Goal: Book appointment/travel/reservation

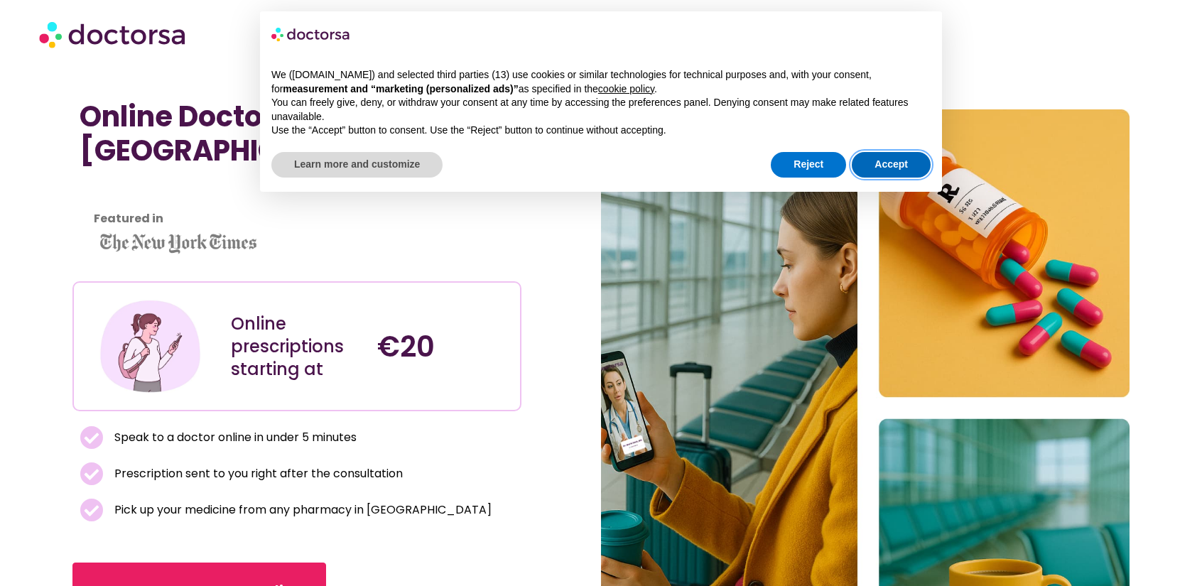
click at [899, 163] on button "Accept" at bounding box center [891, 165] width 79 height 26
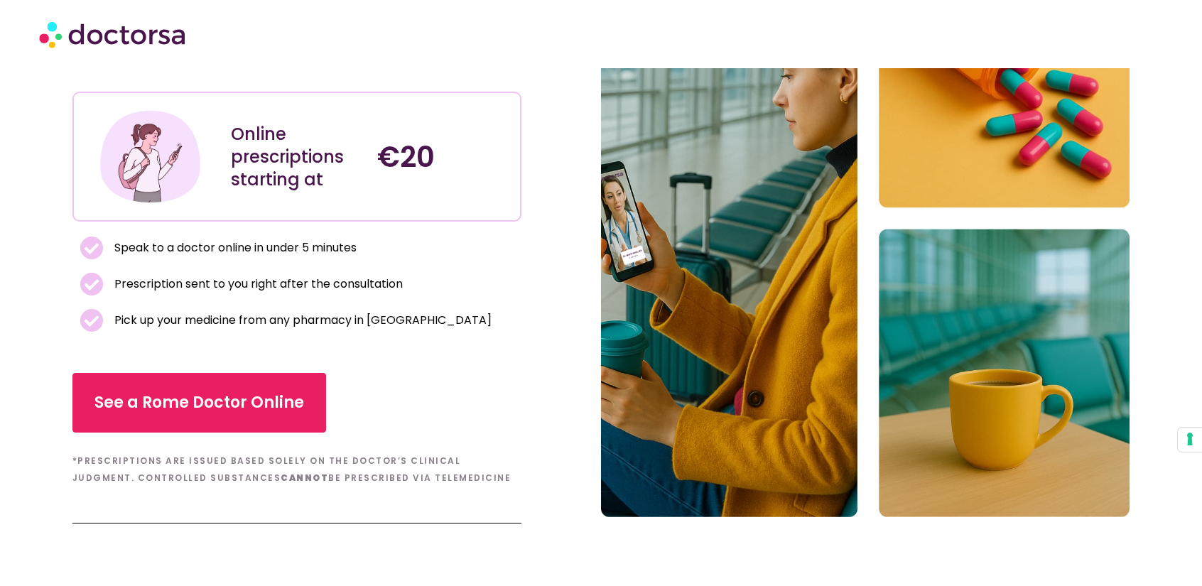
scroll to position [355, 0]
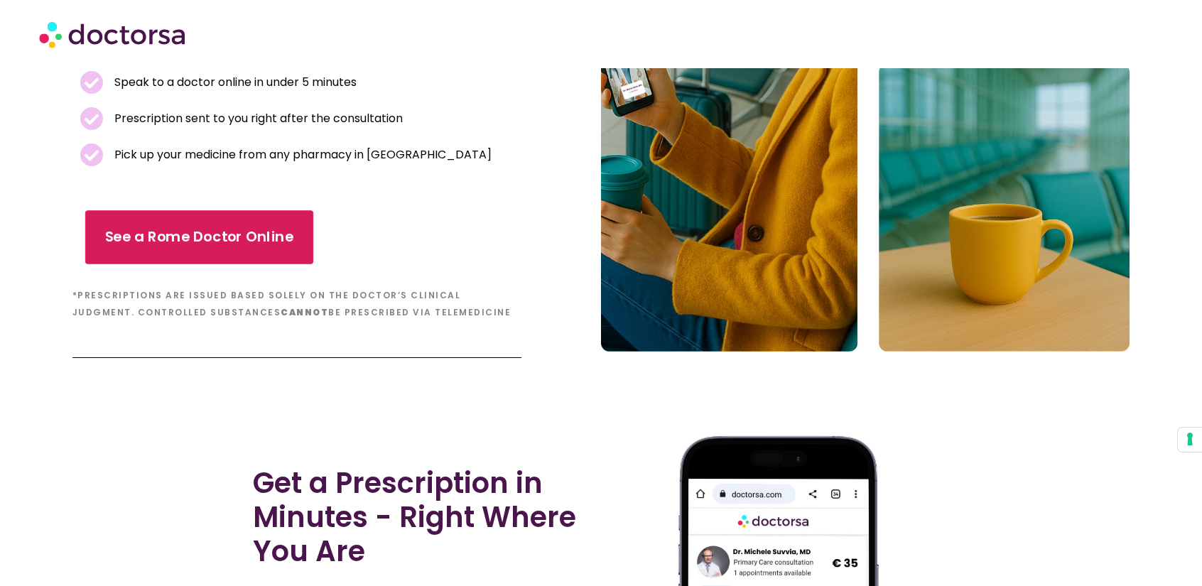
click at [269, 241] on span "See a Rome Doctor Online" at bounding box center [198, 237] width 189 height 21
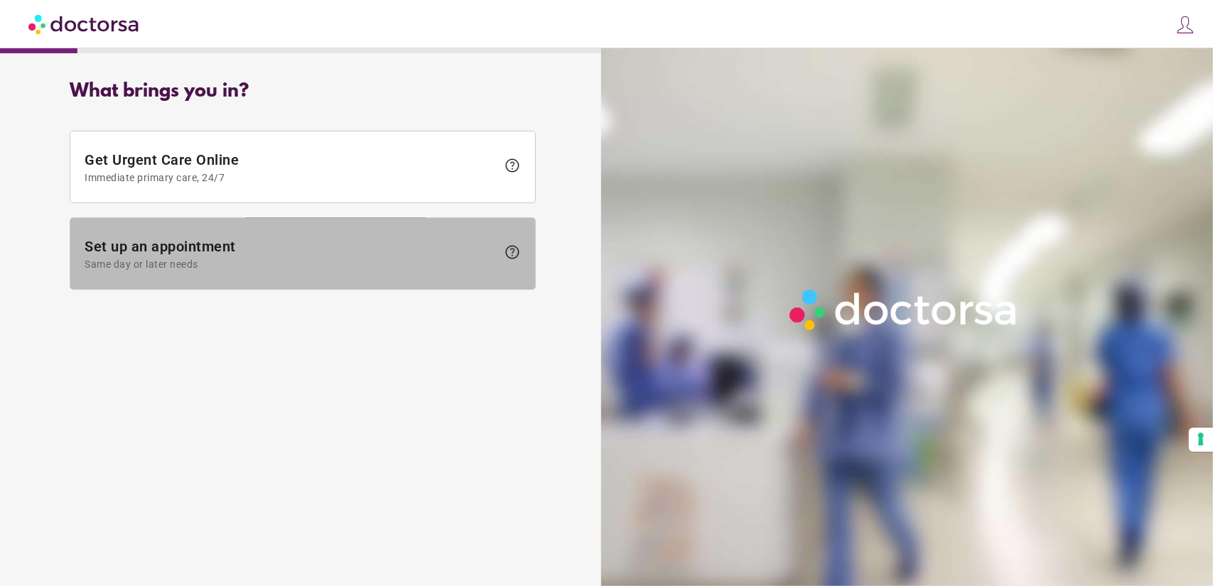
click at [302, 286] on span at bounding box center [302, 253] width 465 height 71
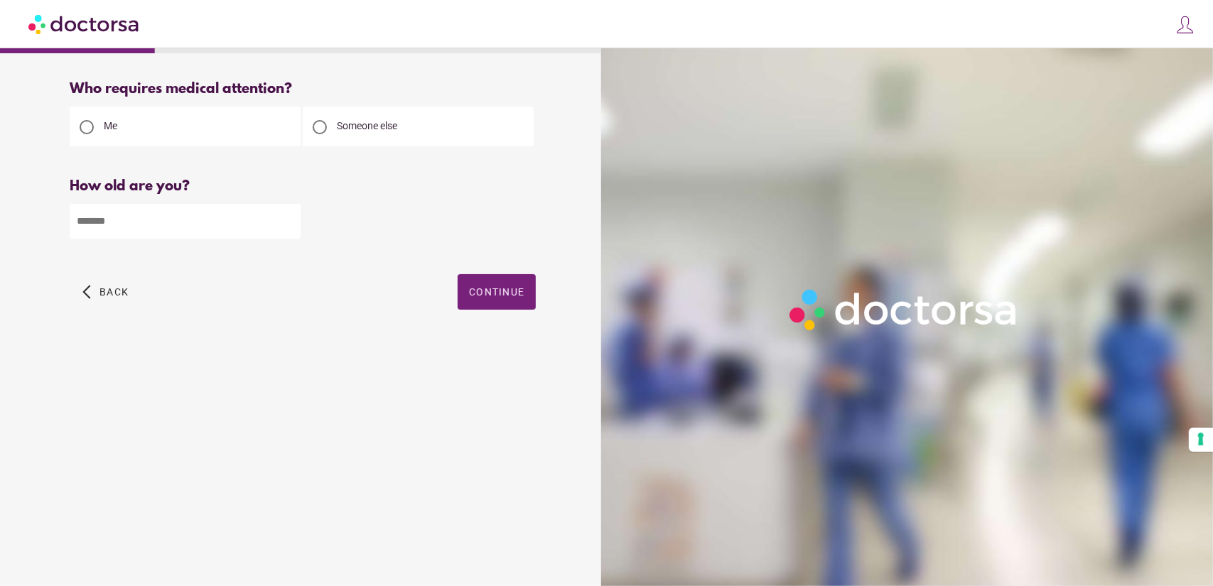
click at [91, 218] on input "number" at bounding box center [185, 221] width 231 height 35
type input "**"
click at [345, 318] on div "arrow_back_ios Back Continue" at bounding box center [303, 302] width 466 height 57
click at [507, 286] on span "button" at bounding box center [497, 292] width 78 height 36
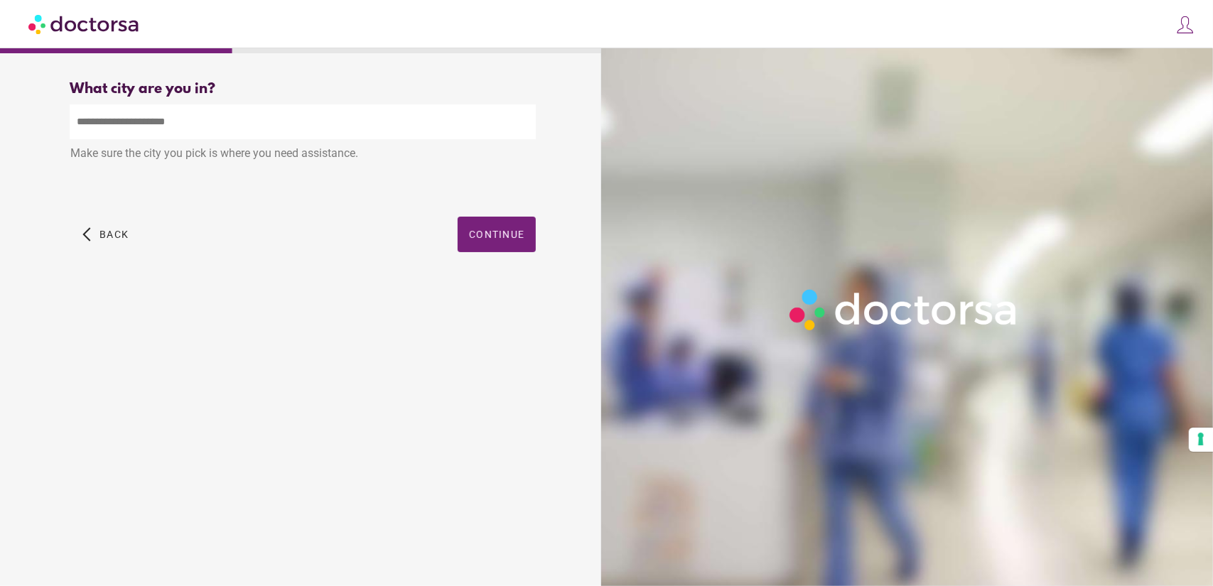
click at [169, 119] on input "text" at bounding box center [303, 121] width 466 height 35
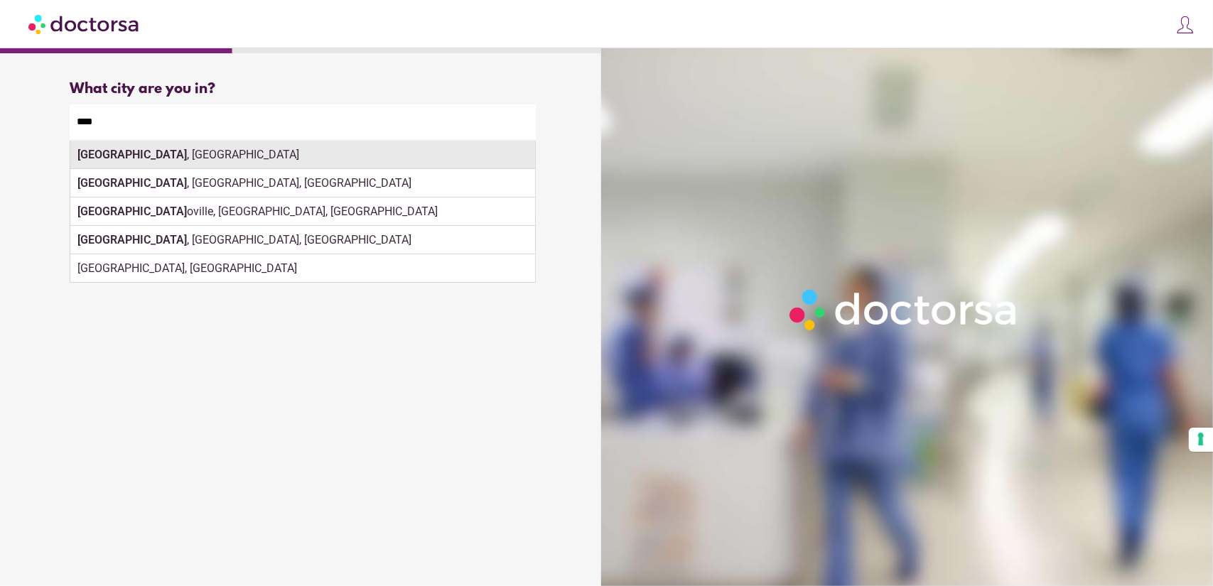
click at [155, 154] on div "Rome , Italy" at bounding box center [302, 155] width 465 height 28
type input "**********"
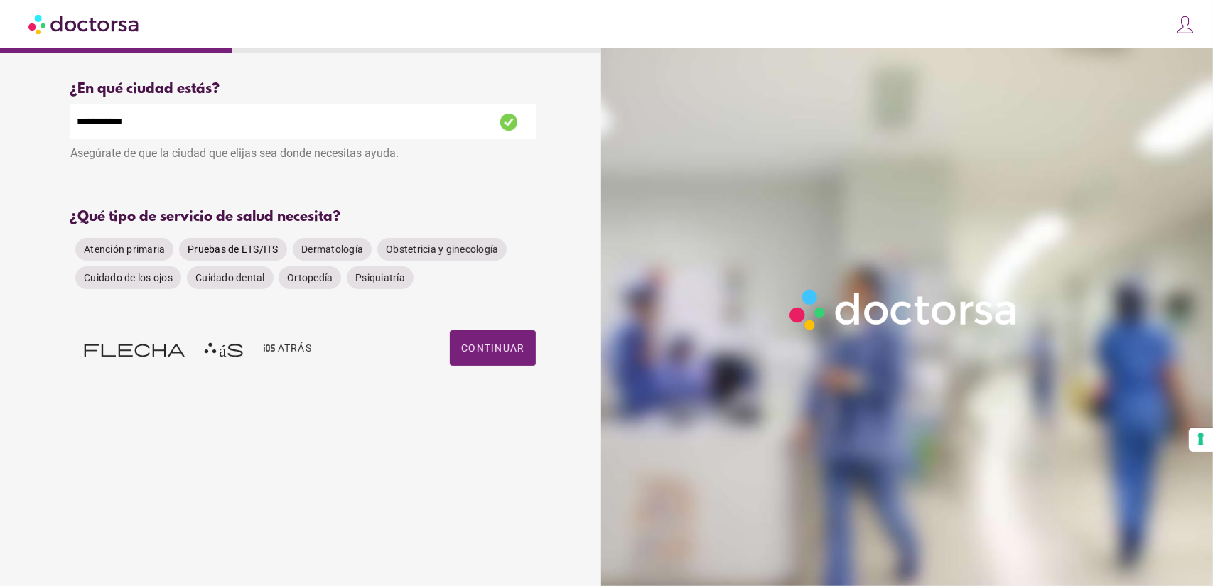
click at [227, 247] on font "Pruebas de ETS/ITS" at bounding box center [233, 249] width 91 height 11
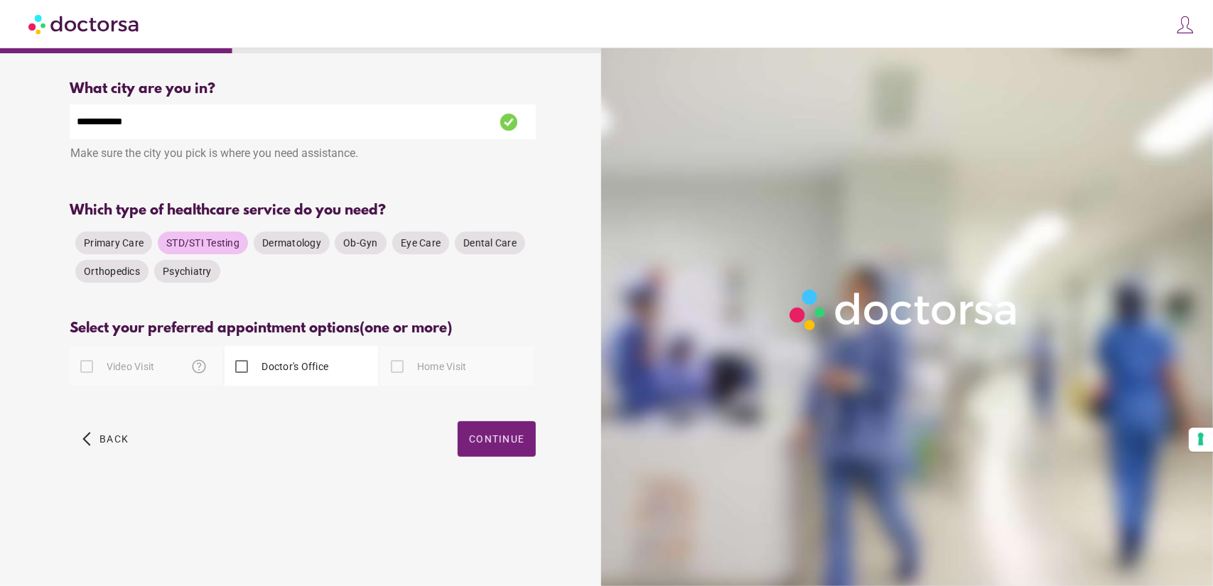
click at [144, 369] on label "Video Visit" at bounding box center [129, 367] width 51 height 14
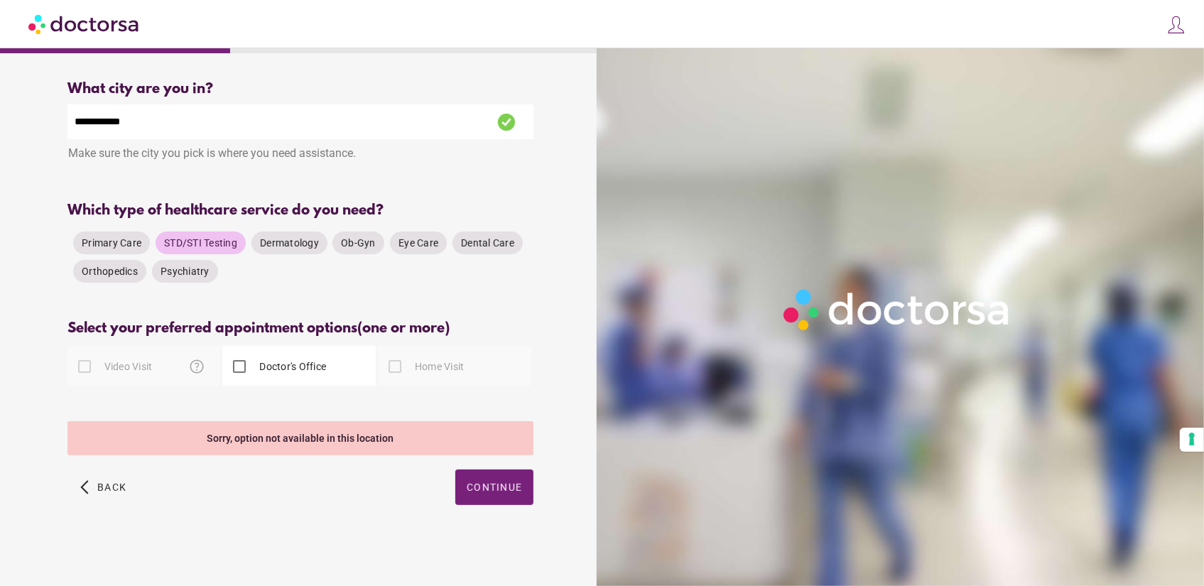
click at [317, 379] on div "Doctor's Office" at bounding box center [274, 367] width 104 height 34
click at [296, 370] on label "Doctor's Office" at bounding box center [292, 367] width 70 height 14
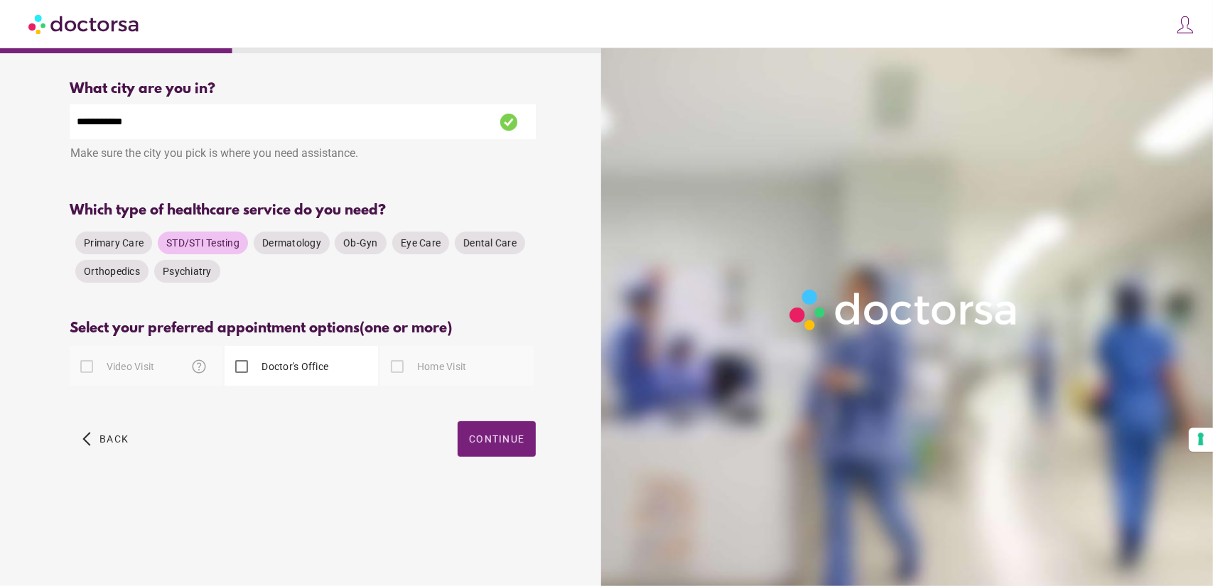
click at [437, 400] on div "Please select at least one type of appointment from the available options" at bounding box center [303, 398] width 466 height 18
click at [433, 367] on label "Home Visit" at bounding box center [440, 367] width 53 height 14
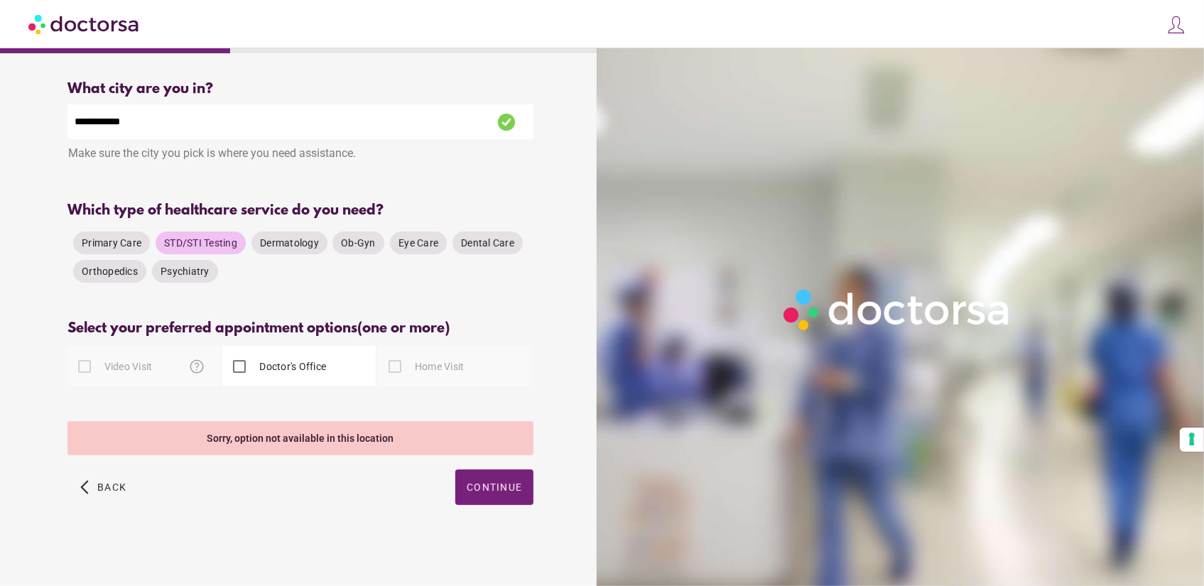
click at [443, 369] on label "Home Visit" at bounding box center [438, 367] width 53 height 14
click at [283, 366] on label "Doctor's Office" at bounding box center [292, 367] width 70 height 14
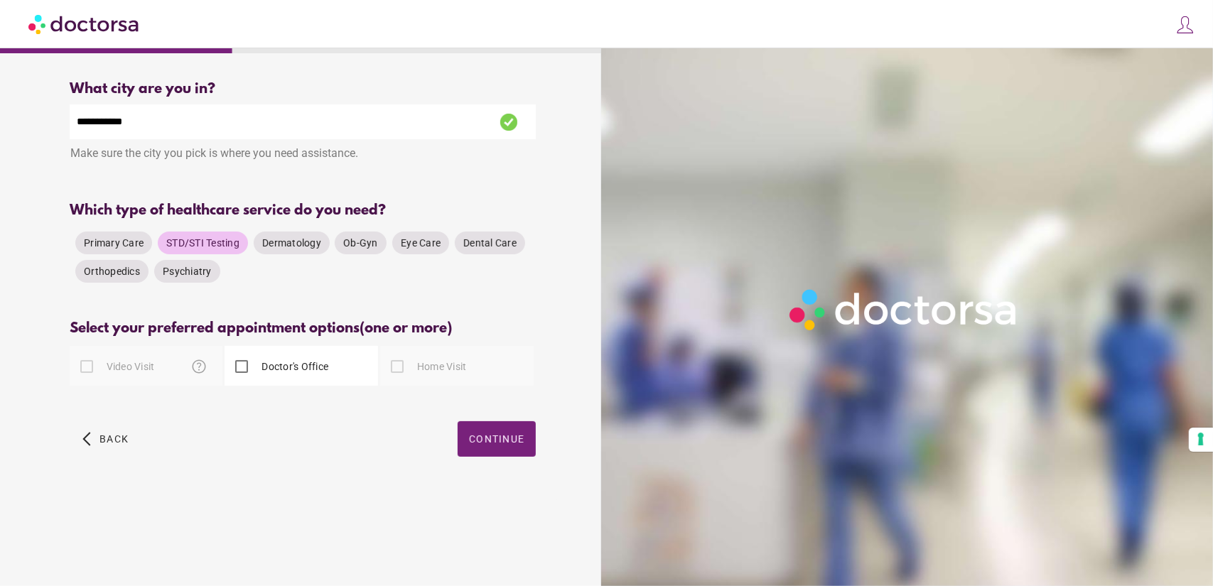
click at [283, 367] on label "Doctor's Office" at bounding box center [294, 367] width 70 height 14
click at [489, 433] on span "button" at bounding box center [497, 439] width 78 height 36
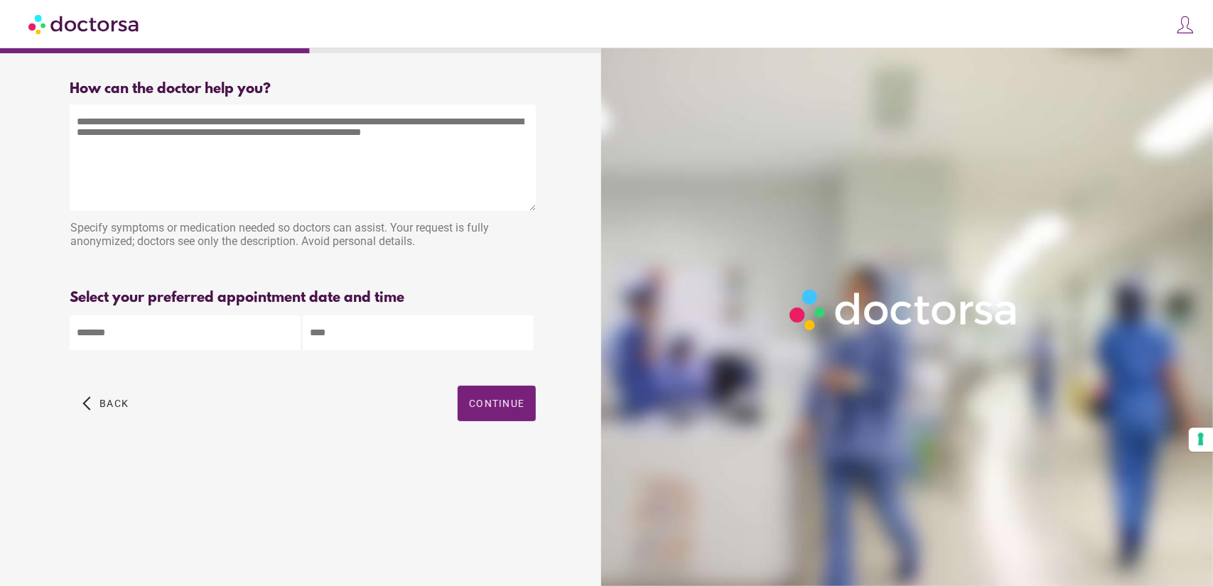
click at [209, 355] on div "How can the doctor help you? How can the doctor help the patient? Specify sympt…" at bounding box center [303, 267] width 512 height 395
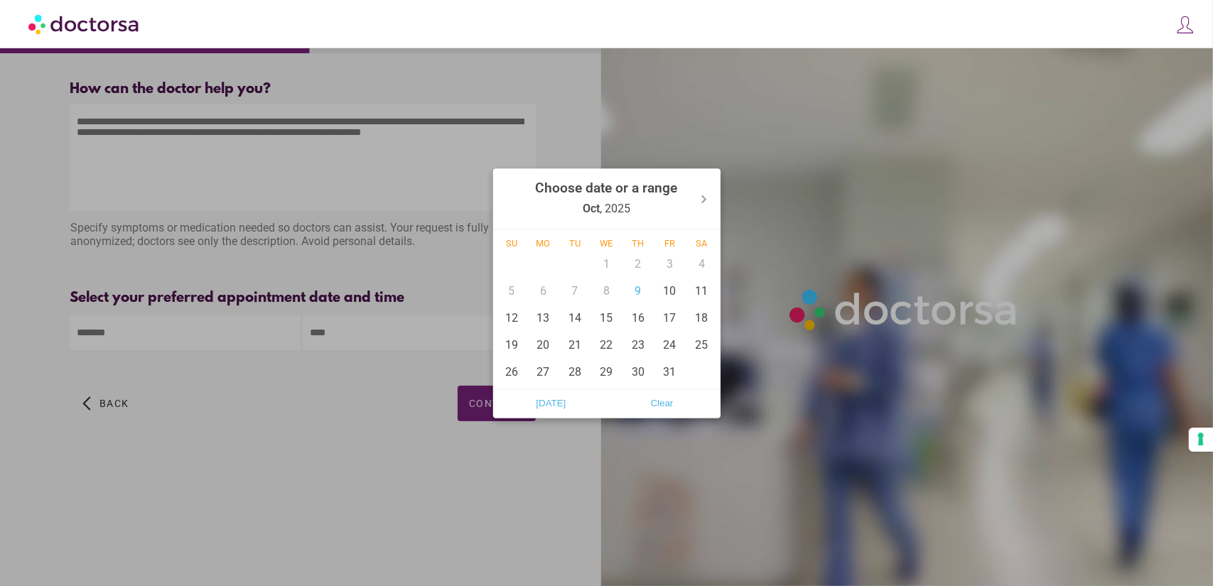
click at [215, 335] on body "**********" at bounding box center [606, 293] width 1213 height 586
click at [298, 395] on div at bounding box center [606, 293] width 1213 height 586
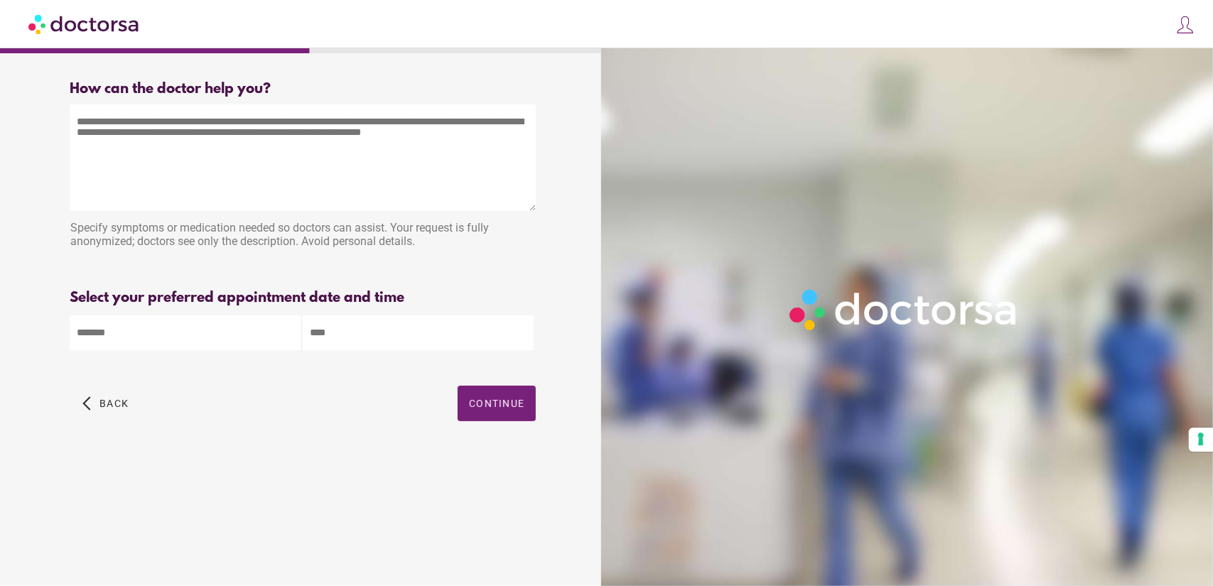
click at [216, 342] on body "**********" at bounding box center [606, 293] width 1213 height 586
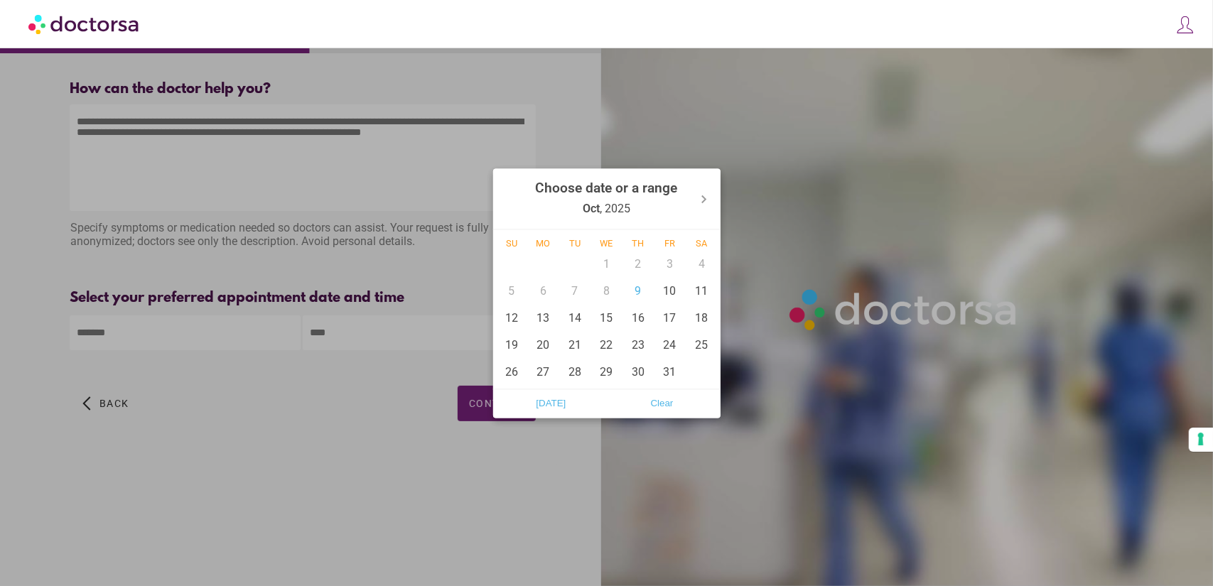
click at [0, 271] on div at bounding box center [606, 293] width 1213 height 586
